Goal: Obtain resource: Obtain resource

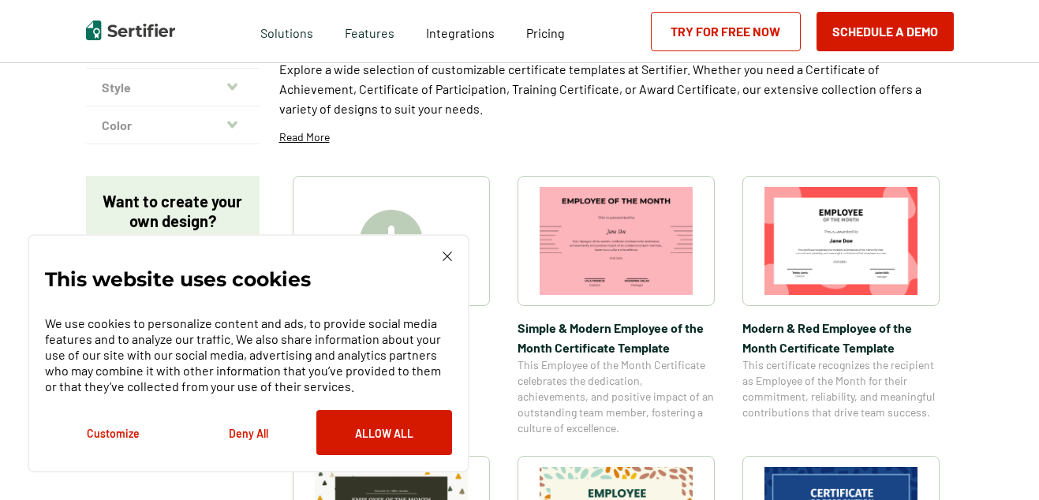
scroll to position [178, 0]
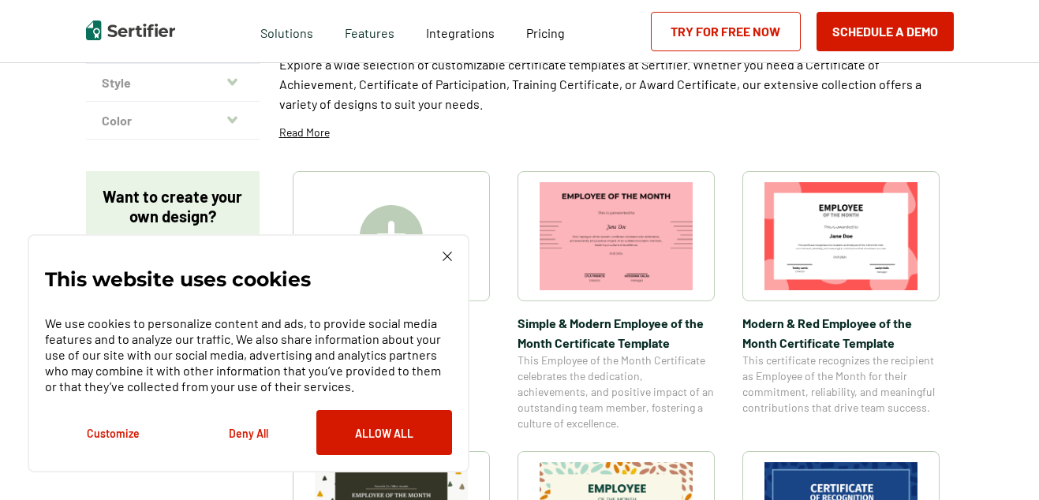
click at [446, 252] on img at bounding box center [447, 256] width 9 height 9
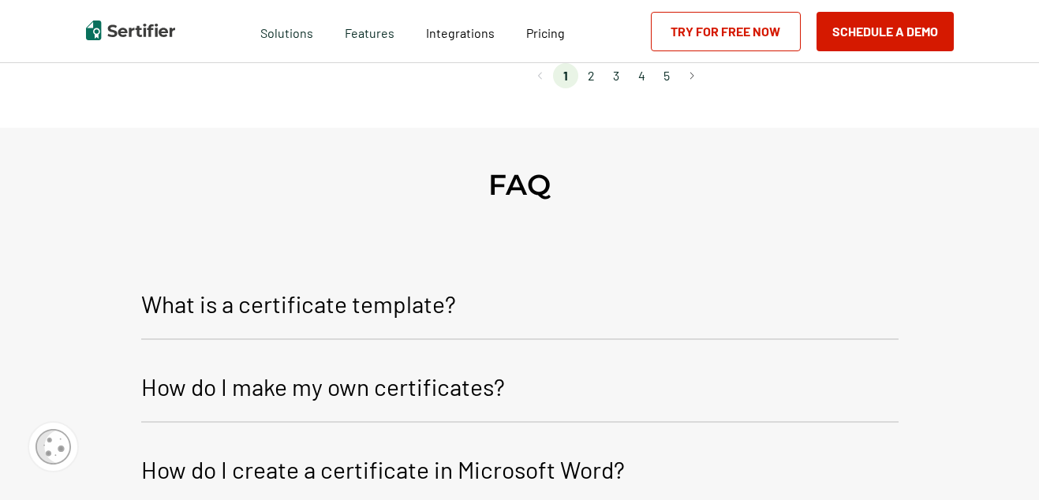
scroll to position [1532, 0]
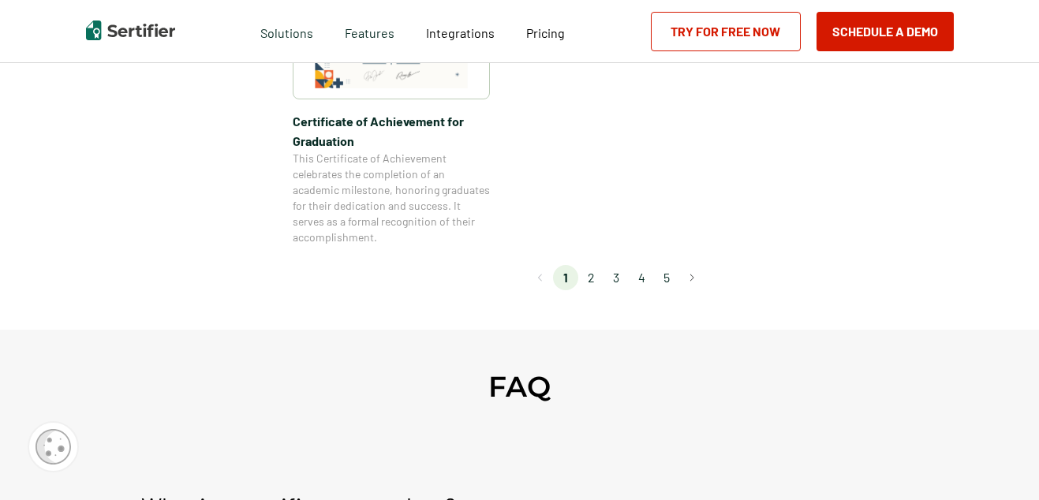
click at [596, 276] on li "2" at bounding box center [590, 277] width 25 height 25
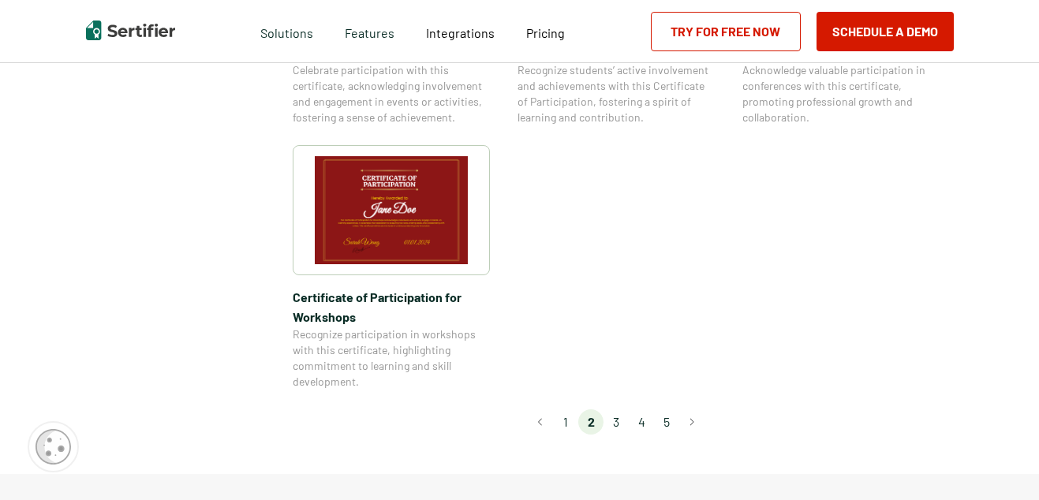
scroll to position [1393, 0]
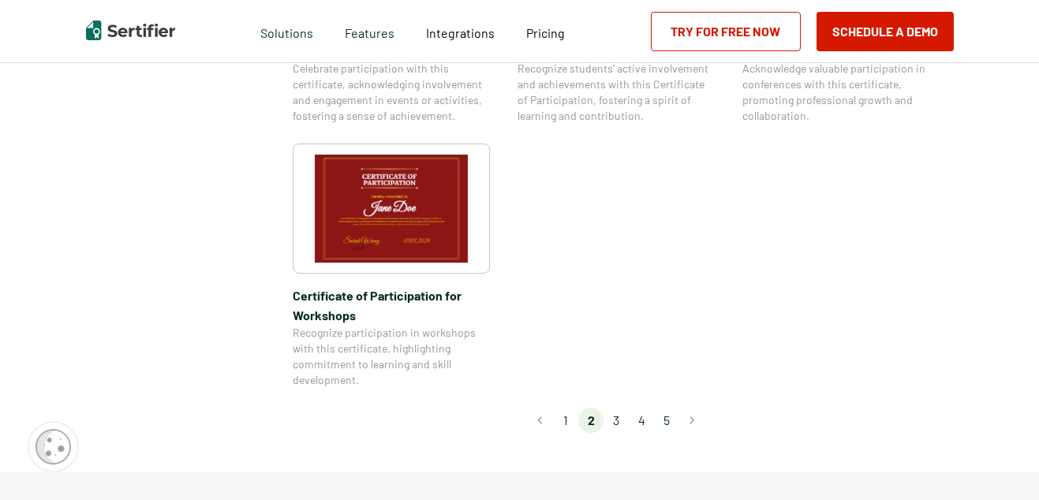
click at [619, 408] on li "3" at bounding box center [616, 420] width 25 height 25
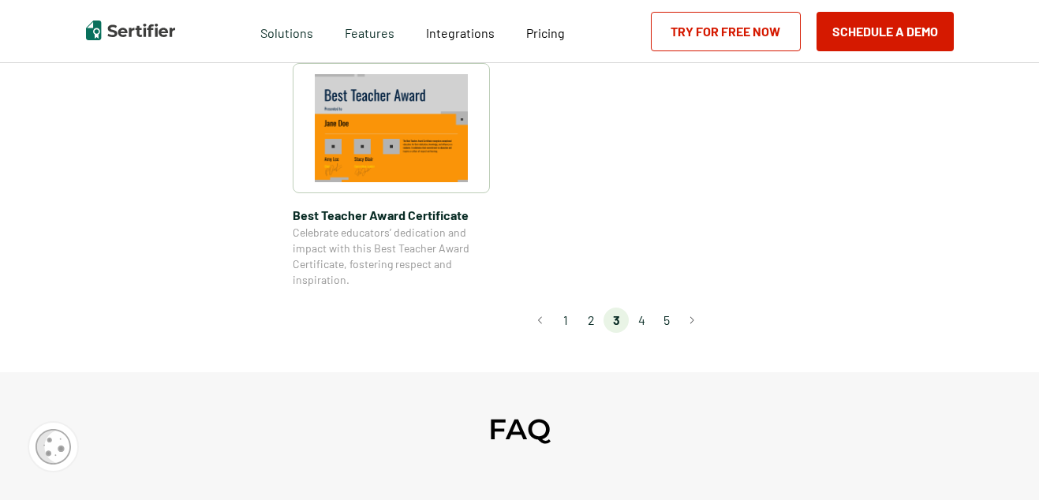
scroll to position [1293, 0]
click at [650, 318] on li "4" at bounding box center [641, 319] width 25 height 25
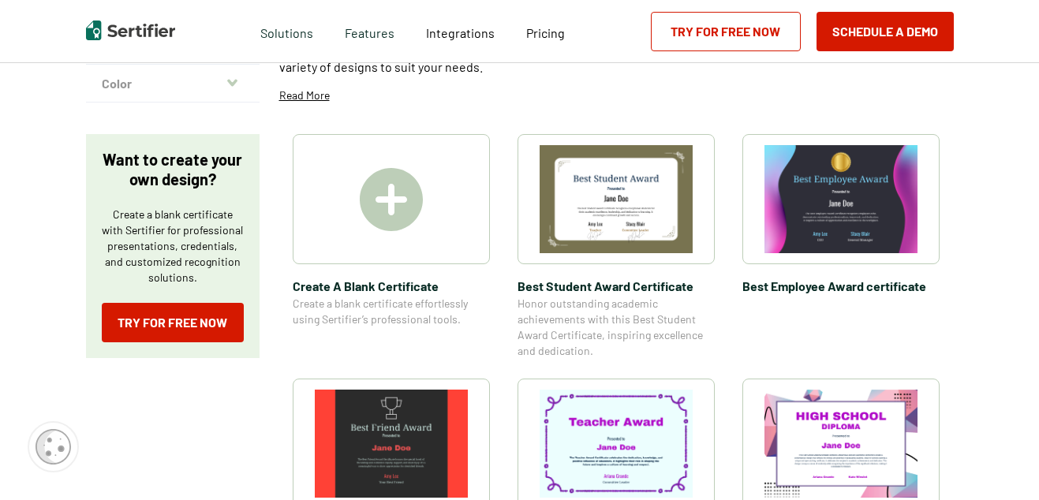
scroll to position [226, 0]
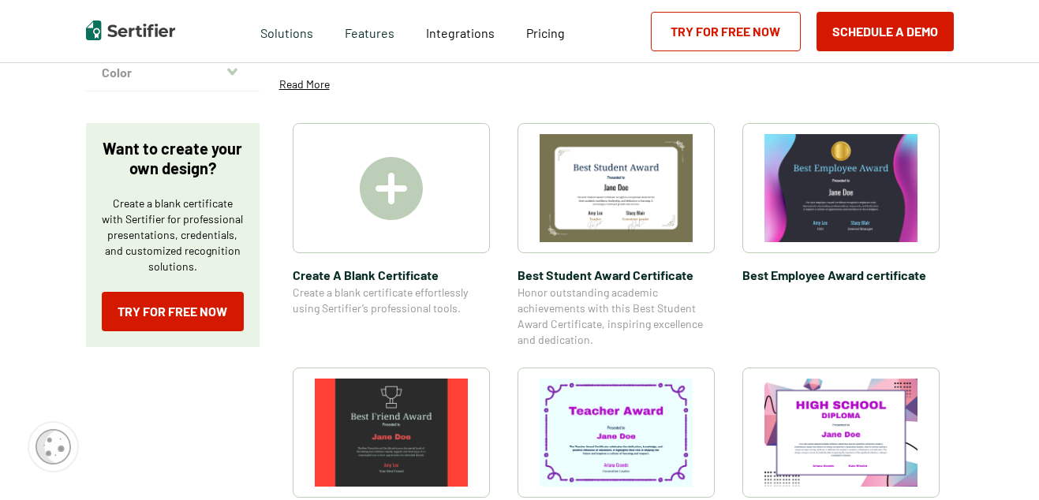
click at [878, 204] on img at bounding box center [841, 188] width 153 height 108
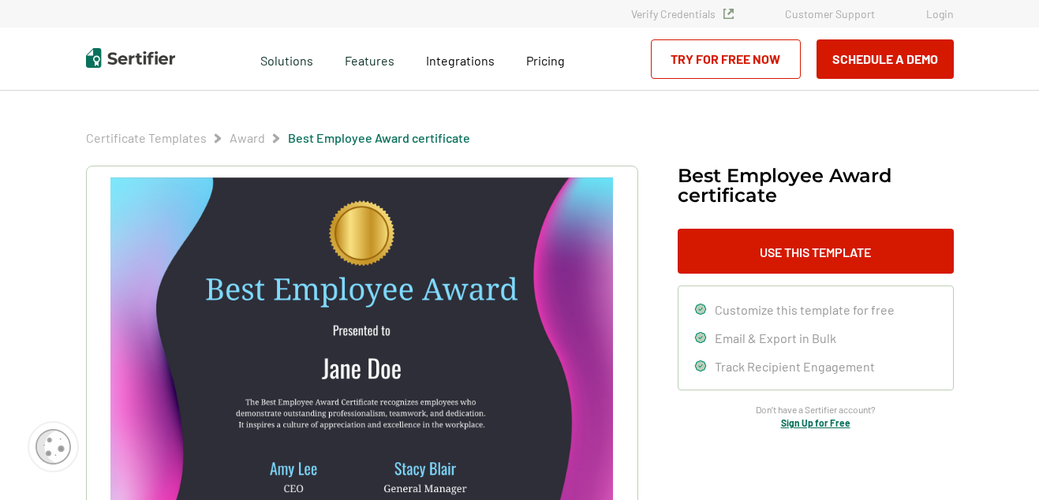
click at [466, 292] on img at bounding box center [361, 355] width 502 height 355
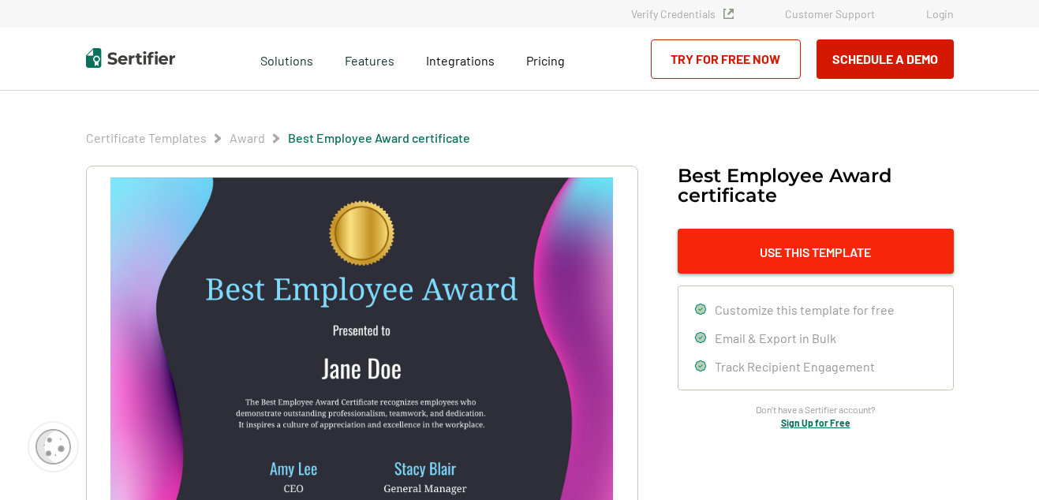
click at [804, 245] on button "Use This Template" at bounding box center [816, 251] width 276 height 45
